Goal: Task Accomplishment & Management: Complete application form

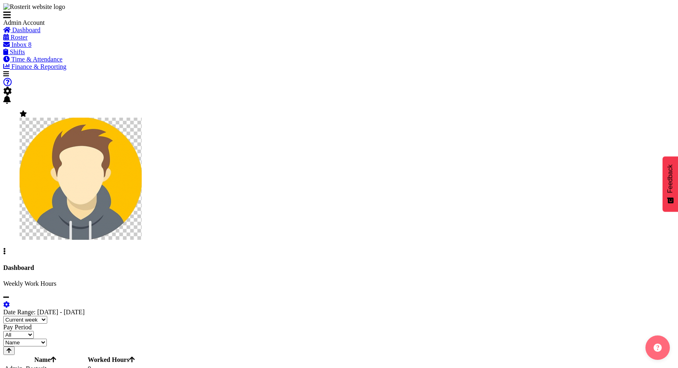
click at [12, 88] on span at bounding box center [7, 91] width 9 height 7
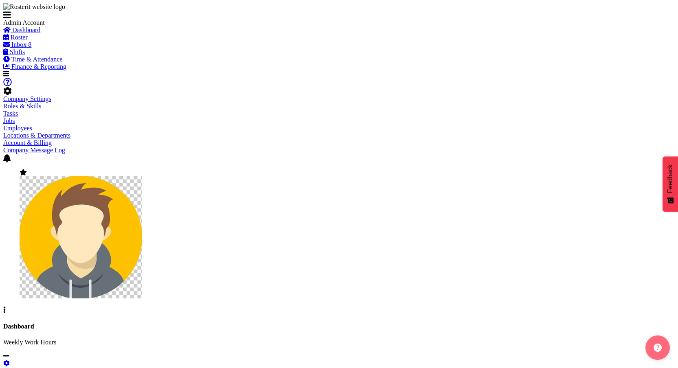
click at [32, 125] on link "Employees" at bounding box center [17, 128] width 29 height 7
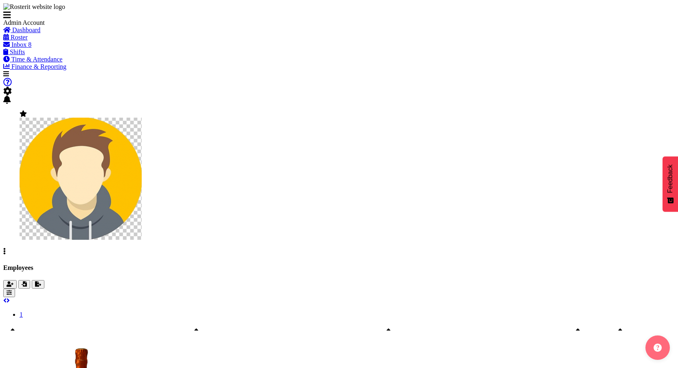
click at [17, 280] on button "button" at bounding box center [9, 284] width 13 height 9
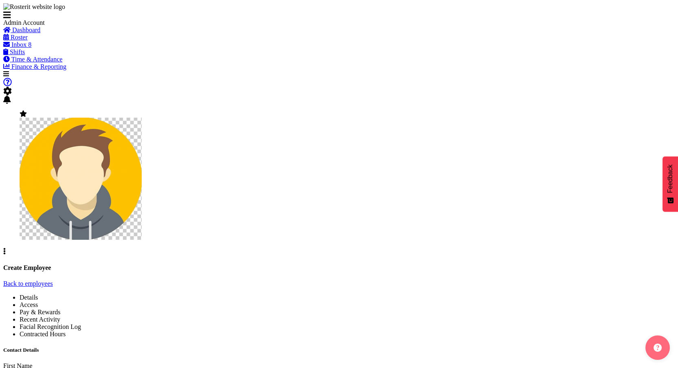
click at [75, 368] on input "text" at bounding box center [39, 374] width 72 height 9
type input "Thang"
type input "Test"
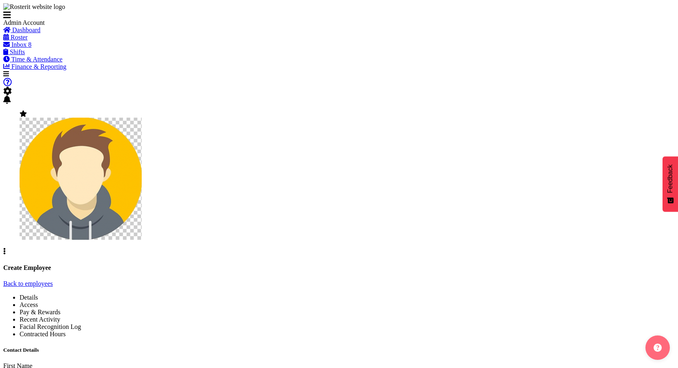
type input "t"
type input "mrnamthang"
type input "thang+test@gmail.com"
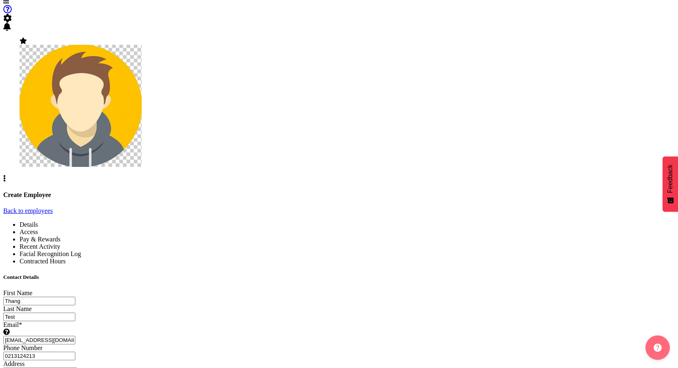
type input "0213124213"
select select "1"
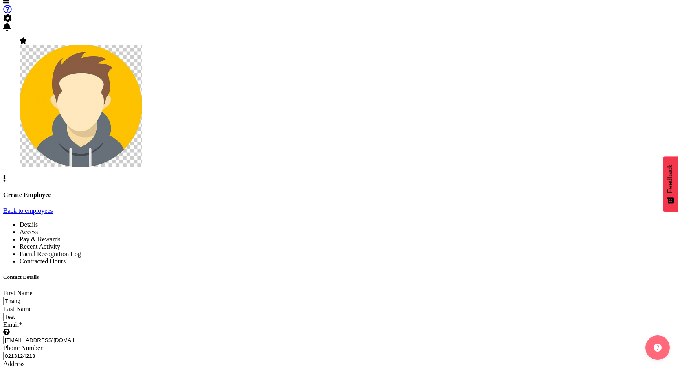
select select "550"
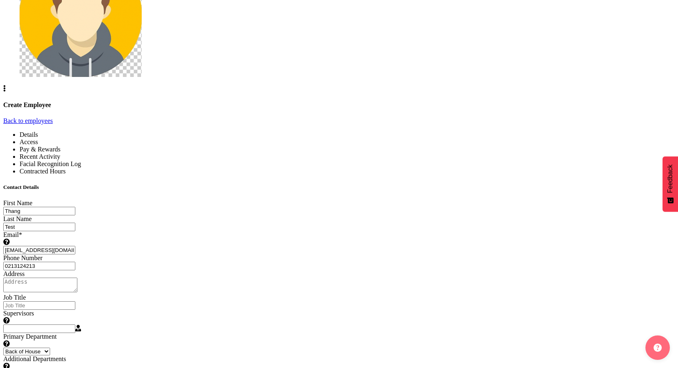
scroll to position [169, 0]
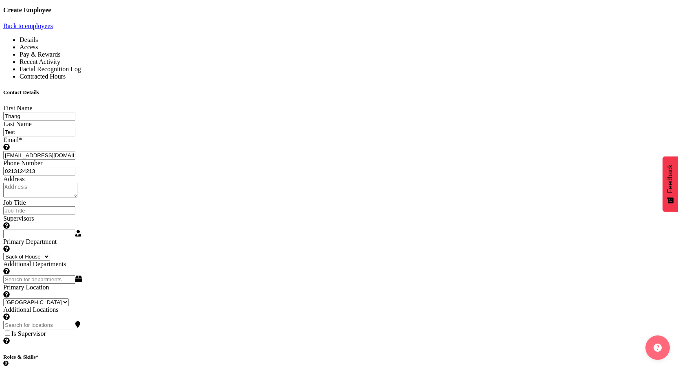
scroll to position [384, 0]
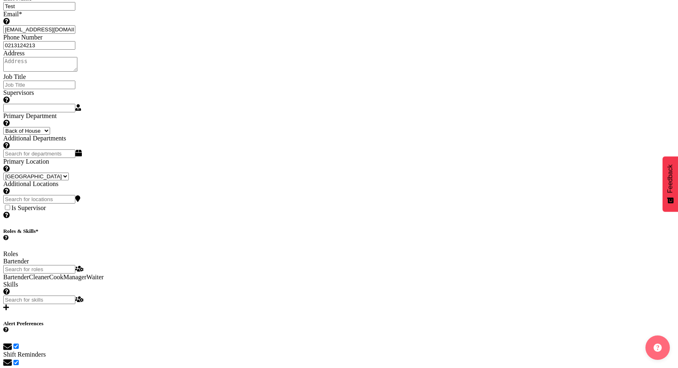
click at [181, 321] on div "Alert Preferences Specifies what type(s) of communication the employee will rec…" at bounding box center [339, 364] width 672 height 86
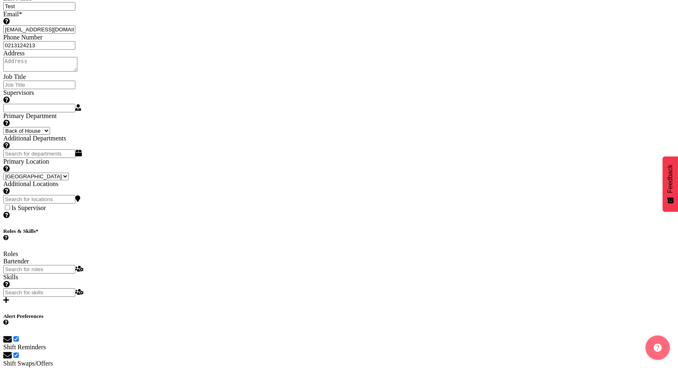
click at [12, 336] on span at bounding box center [7, 339] width 9 height 7
click at [19, 336] on input "checkbox" at bounding box center [15, 338] width 5 height 5
checkbox input "false"
click at [12, 352] on span at bounding box center [7, 355] width 9 height 7
click at [19, 353] on input "checkbox" at bounding box center [15, 355] width 5 height 5
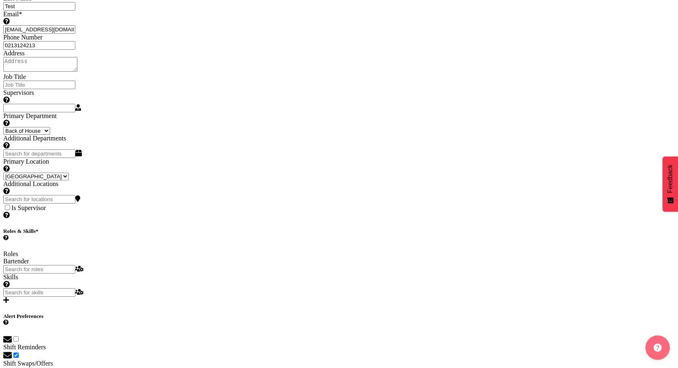
checkbox input "false"
click at [12, 368] on span at bounding box center [7, 371] width 9 height 7
click at [19, 368] on input "checkbox" at bounding box center [15, 371] width 5 height 5
checkbox input "false"
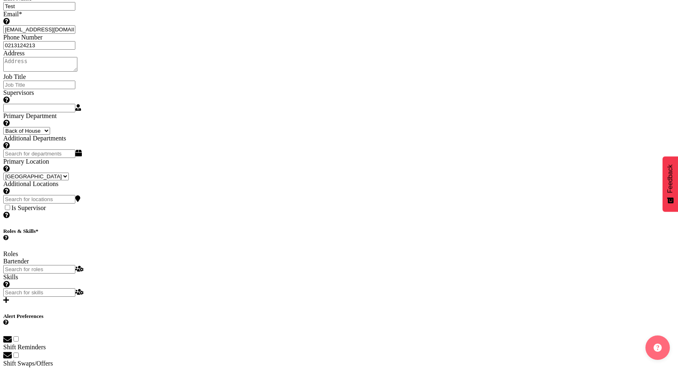
checkbox input "false"
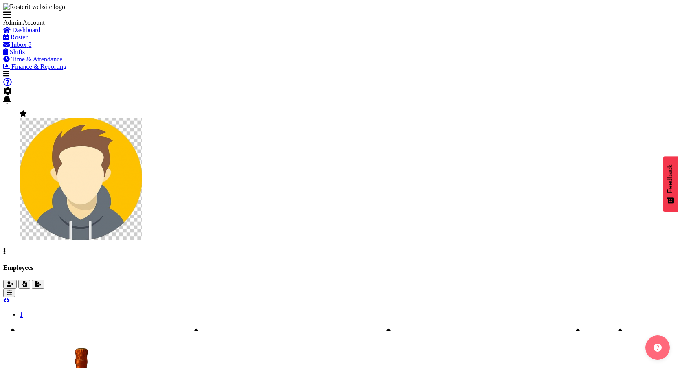
scroll to position [288, 0]
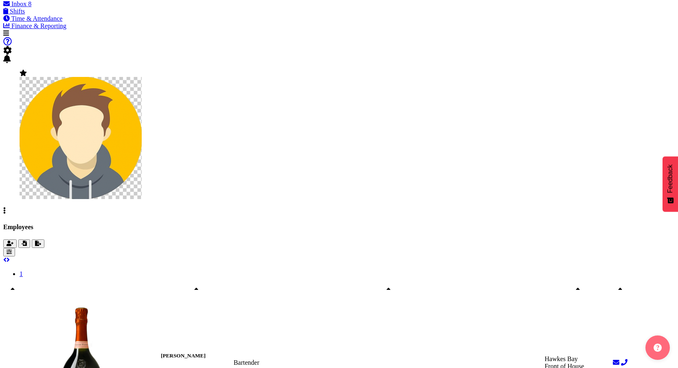
scroll to position [288, 0]
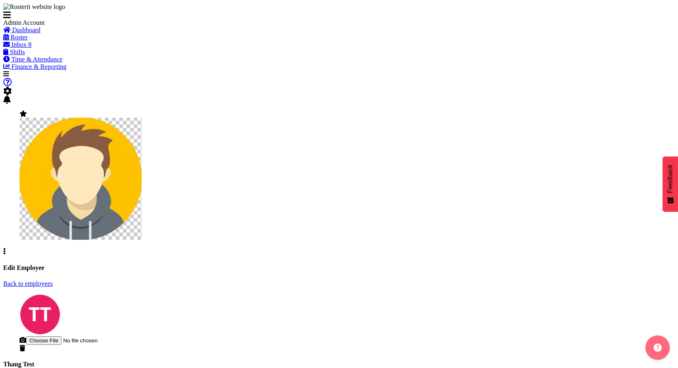
select select "TimelineWeek"
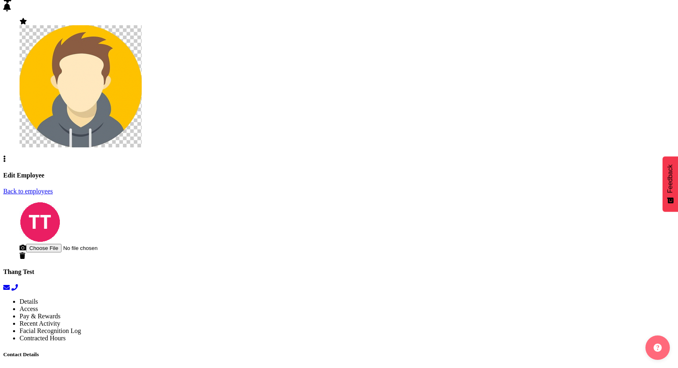
select select
select select "1"
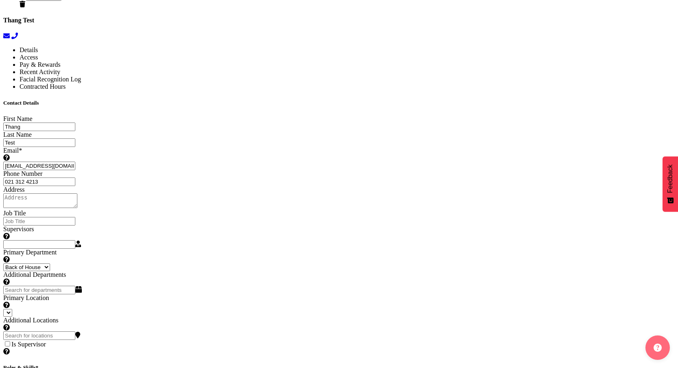
select select "550"
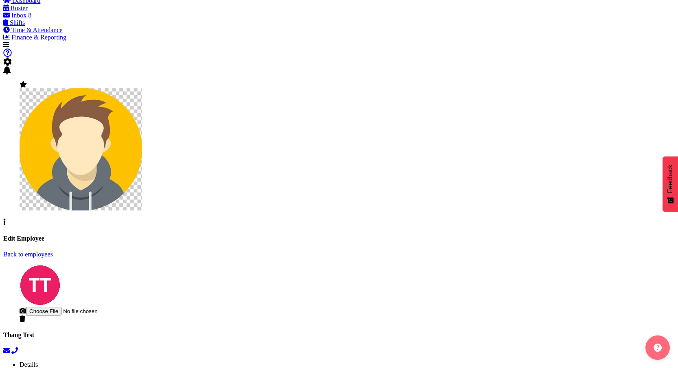
scroll to position [34, 0]
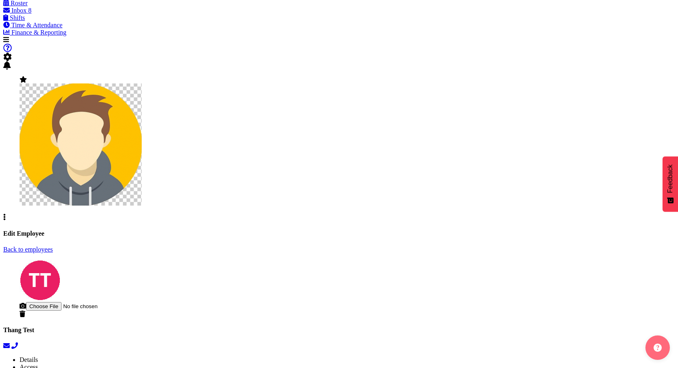
click at [53, 246] on link "Back to employees" at bounding box center [28, 249] width 50 height 7
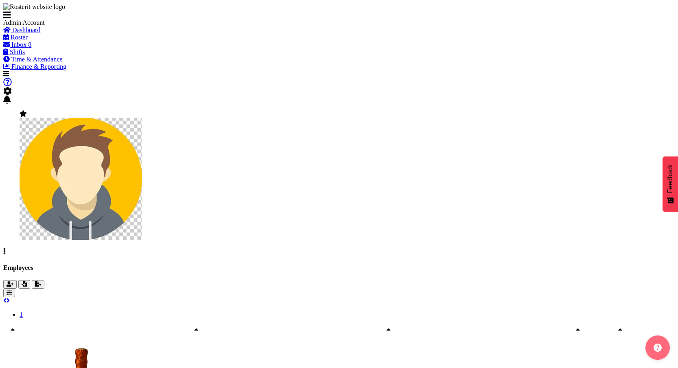
click at [17, 280] on button "button" at bounding box center [9, 284] width 13 height 9
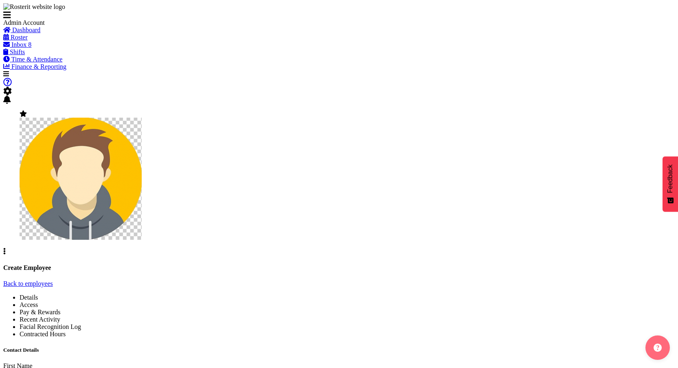
click at [38, 301] on span "Access" at bounding box center [29, 304] width 18 height 7
click at [60, 309] on span "Pay & Rewards" at bounding box center [40, 312] width 41 height 7
click at [60, 316] on link "Recent Activity" at bounding box center [40, 319] width 41 height 7
click at [81, 323] on span "Facial Recognition Log" at bounding box center [51, 326] width 62 height 7
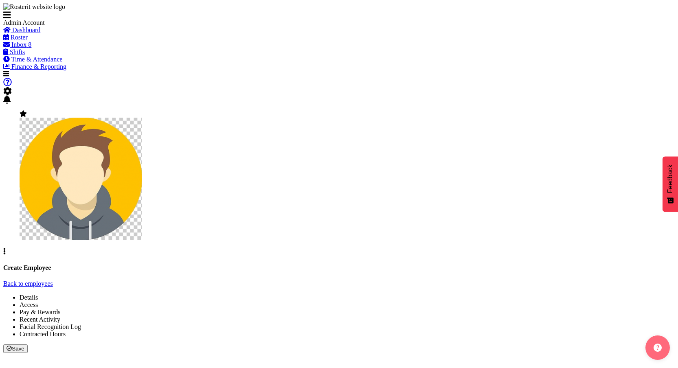
click at [12, 88] on span at bounding box center [7, 91] width 9 height 7
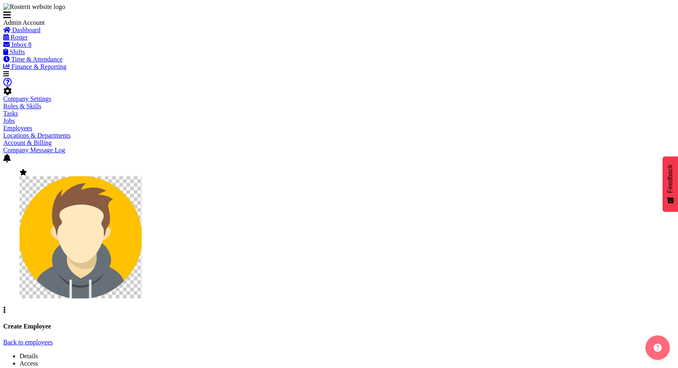
click at [586, 95] on div "Company Settings Roles & Skills Tasks Jobs Employees Locations & Departments Ac…" at bounding box center [339, 124] width 672 height 59
click at [51, 95] on link "Company Settings" at bounding box center [27, 98] width 48 height 7
